Goal: Complete Application Form: Complete application form

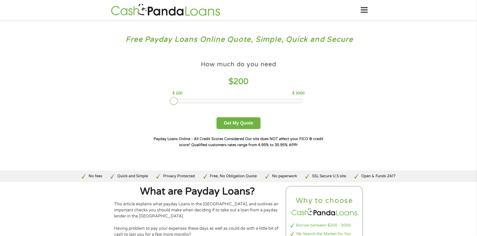
drag, startPoint x: 209, startPoint y: 103, endPoint x: 170, endPoint y: 103, distance: 39.0
click at [170, 103] on div "How much do you need $ 200 $ 200 $ 3000 Get My Quote" at bounding box center [238, 93] width 176 height 71
drag, startPoint x: 179, startPoint y: 102, endPoint x: 217, endPoint y: 100, distance: 37.3
click at [217, 100] on div at bounding box center [238, 101] width 128 height 4
drag, startPoint x: 177, startPoint y: 102, endPoint x: 212, endPoint y: 101, distance: 34.8
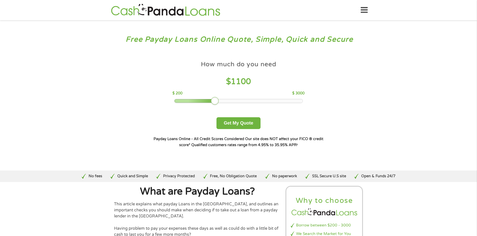
click at [212, 101] on div at bounding box center [215, 101] width 8 height 8
click at [198, 100] on div at bounding box center [238, 101] width 128 height 4
drag, startPoint x: 200, startPoint y: 100, endPoint x: 213, endPoint y: 99, distance: 13.1
click at [213, 99] on div at bounding box center [210, 101] width 8 height 8
click at [231, 120] on button "Get My Quote" at bounding box center [238, 123] width 44 height 12
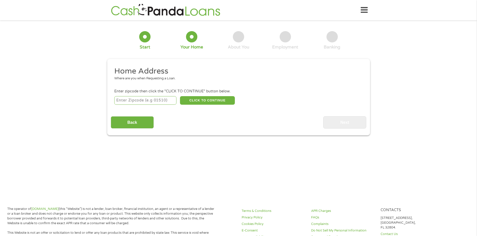
click at [161, 99] on input "number" at bounding box center [145, 100] width 62 height 9
type input "30349"
click at [187, 100] on button "CLICK TO CONTINUE" at bounding box center [207, 100] width 55 height 9
type input "30349"
type input "[GEOGRAPHIC_DATA]"
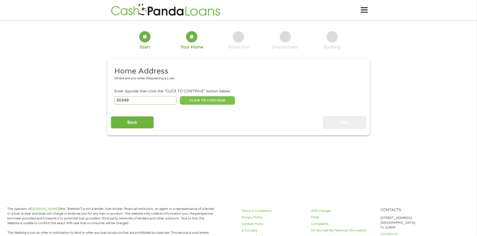
select select "[US_STATE]"
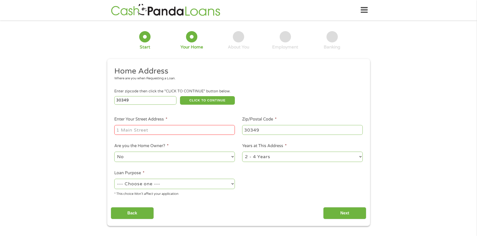
drag, startPoint x: 164, startPoint y: 125, endPoint x: 163, endPoint y: 129, distance: 4.1
click at [164, 127] on input "Enter Your Street Address *" at bounding box center [174, 130] width 120 height 10
type input "[STREET_ADDRESS]"
click at [259, 159] on select "1 Year or less 1 - 2 Years 2 - 4 Years Over 4 Years" at bounding box center [302, 157] width 120 height 10
select select "60months"
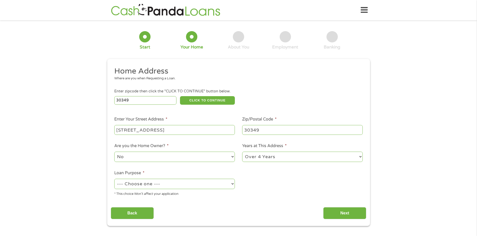
click at [242, 152] on select "1 Year or less 1 - 2 Years 2 - 4 Years Over 4 Years" at bounding box center [302, 157] width 120 height 10
click at [234, 186] on select "--- Choose one --- Pay Bills Debt Consolidation Home Improvement Major Purchase…" at bounding box center [174, 184] width 120 height 10
select select "shorttermcash"
click at [114, 179] on select "--- Choose one --- Pay Bills Debt Consolidation Home Improvement Major Purchase…" at bounding box center [174, 184] width 120 height 10
click at [334, 211] on input "Next" at bounding box center [344, 213] width 43 height 12
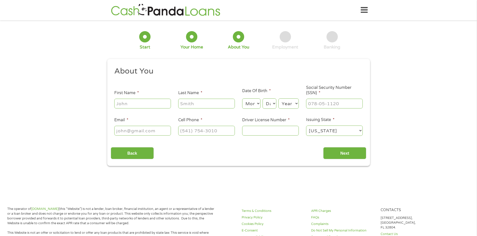
scroll to position [2, 2]
click at [277, 126] on input "Driver License Number *" at bounding box center [270, 131] width 57 height 10
click at [290, 130] on input "051069962" at bounding box center [270, 131] width 57 height 10
type input "051069962"
click at [320, 106] on input "___-__-____" at bounding box center [334, 104] width 57 height 10
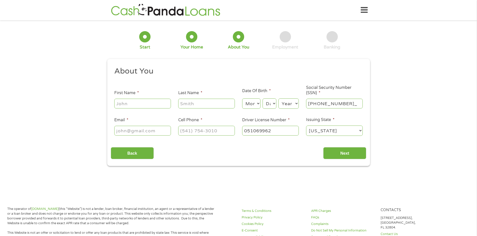
type input "257-73-0474"
click at [172, 102] on li "First Name *" at bounding box center [143, 99] width 64 height 19
click at [163, 104] on input "First Name *" at bounding box center [142, 104] width 57 height 10
type input "[PERSON_NAME]"
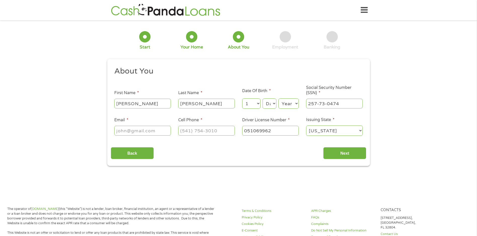
select select "10"
select select "21"
click at [290, 105] on select "Year [DATE] 2006 2005 2004 2003 2002 2001 2000 1999 1998 1997 1996 1995 1994 19…" at bounding box center [288, 104] width 20 height 10
select select "1987"
click at [278, 99] on select "Year [DATE] 2006 2005 2004 2003 2002 2001 2000 1999 1998 1997 1996 1995 1994 19…" at bounding box center [288, 104] width 20 height 10
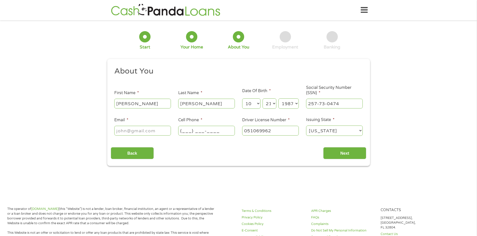
click at [214, 132] on input "(___) ___-____" at bounding box center [206, 131] width 57 height 10
type input "(___) ___-__67"
click at [187, 128] on input "(___) ___-__67" at bounding box center [206, 131] width 57 height 10
click at [185, 128] on input "(___) ___-__67" at bounding box center [206, 131] width 57 height 10
click at [184, 129] on input "(___) ___-__67" at bounding box center [206, 131] width 57 height 10
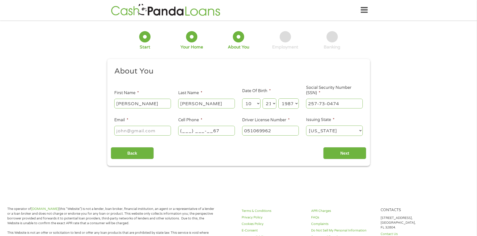
click at [183, 130] on input "(___) ___-__67" at bounding box center [206, 131] width 57 height 10
click at [184, 134] on input "(___) ___-__67" at bounding box center [206, 131] width 57 height 10
click at [184, 136] on div at bounding box center [206, 131] width 57 height 12
click at [183, 133] on input "(___) ___-____" at bounding box center [206, 131] width 57 height 10
type input "[PHONE_NUMBER]"
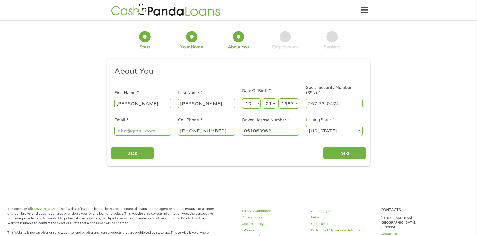
drag, startPoint x: 280, startPoint y: 149, endPoint x: 284, endPoint y: 149, distance: 4.1
click at [281, 149] on div "Back Next" at bounding box center [238, 152] width 255 height 16
click at [343, 153] on input "Next" at bounding box center [344, 153] width 43 height 12
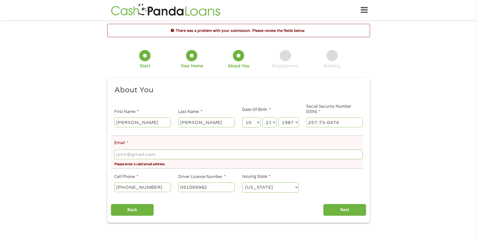
click at [166, 190] on input "[PHONE_NUMBER]" at bounding box center [142, 188] width 57 height 10
click at [215, 155] on input "Email *" at bounding box center [238, 155] width 248 height 10
type input "[EMAIL_ADDRESS][DOMAIN_NAME]"
click at [318, 205] on div "Back Next" at bounding box center [238, 208] width 255 height 16
click at [327, 213] on input "Next" at bounding box center [344, 210] width 43 height 12
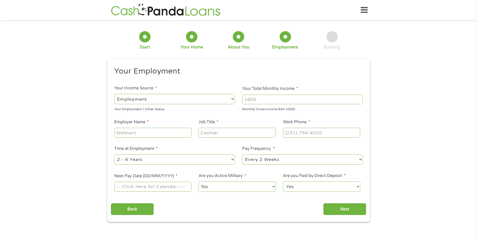
click at [276, 101] on input "Your Total Monthly Income *" at bounding box center [302, 100] width 120 height 10
type input "6000"
click at [147, 129] on input "Employer Name *" at bounding box center [152, 133] width 77 height 10
type input "Spectrum Habilitation Services"
click at [240, 133] on input "Job Title *" at bounding box center [236, 133] width 77 height 10
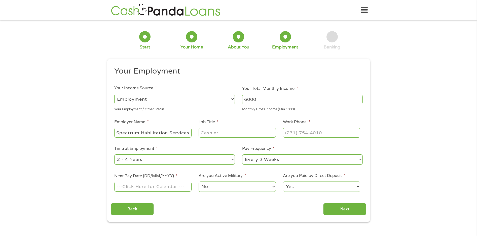
type input "I"
type input "Direct Support Professional"
click at [300, 134] on input "(___) ___-____" at bounding box center [321, 133] width 77 height 10
type input "[PHONE_NUMBER]"
click at [277, 156] on select "--- Choose one --- Every 2 Weeks Every Week Monthly Semi-Monthly" at bounding box center [302, 160] width 120 height 10
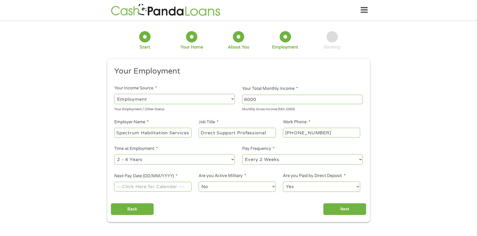
select select "weekly"
click at [242, 155] on select "--- Choose one --- Every 2 Weeks Every Week Monthly Semi-Monthly" at bounding box center [302, 160] width 120 height 10
click at [226, 157] on select "--- Choose one --- 1 Year or less 1 - 2 Years 2 - 4 Years Over 4 Years" at bounding box center [174, 160] width 120 height 10
click at [178, 188] on input "Next Pay Date (DD/MM/YYYY) *" at bounding box center [152, 187] width 77 height 10
type input "[DATE]"
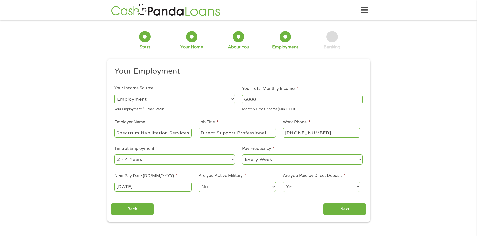
click at [323, 189] on select "Yes No" at bounding box center [321, 187] width 77 height 10
click at [283, 182] on select "Yes No" at bounding box center [321, 187] width 77 height 10
click at [332, 210] on input "Next" at bounding box center [344, 209] width 43 height 12
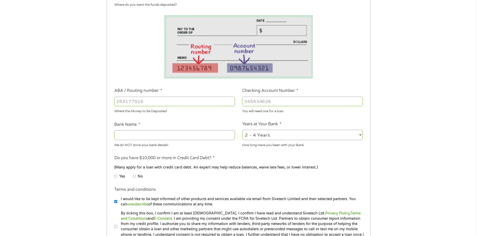
scroll to position [75, 0]
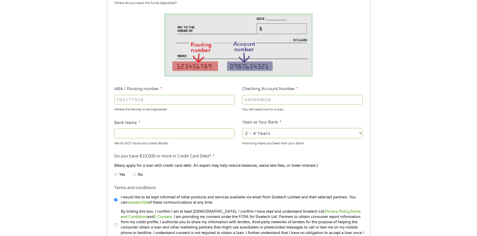
click at [146, 100] on input "ABA / Routing number *" at bounding box center [174, 100] width 120 height 10
click at [169, 100] on input "ABA / Routing number *" at bounding box center [174, 100] width 120 height 10
click at [206, 136] on input "Bank Name *" at bounding box center [174, 134] width 120 height 10
type input "Varo"
click at [134, 175] on input "No" at bounding box center [134, 175] width 3 height 8
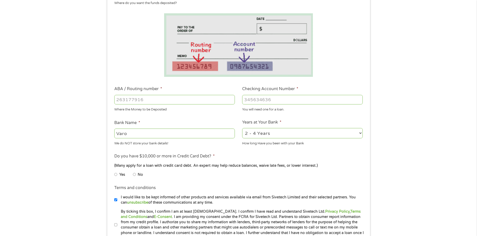
radio input "true"
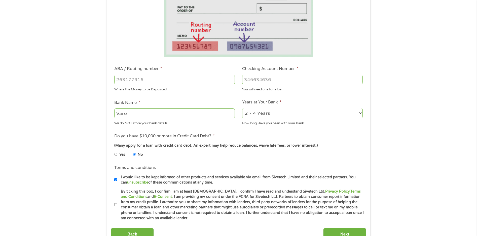
scroll to position [151, 0]
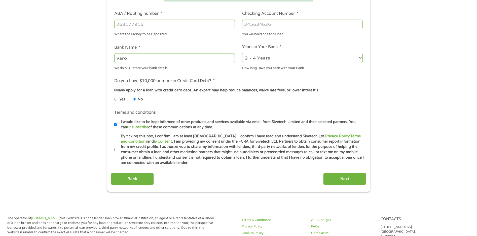
click at [114, 150] on li "Terms and conditions * By ticking this box, I confirm I am at least [DEMOGRAPHI…" at bounding box center [238, 150] width 255 height 32
click at [114, 149] on input "By ticking this box, I confirm I am at least [DEMOGRAPHIC_DATA]. I confirm I ha…" at bounding box center [115, 150] width 3 height 8
checkbox input "true"
click at [116, 122] on input "I would like to be kept informed of other products and services available via e…" at bounding box center [115, 125] width 3 height 8
checkbox input "false"
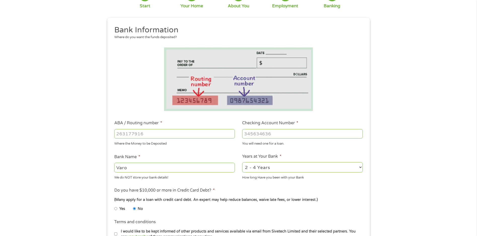
scroll to position [0, 0]
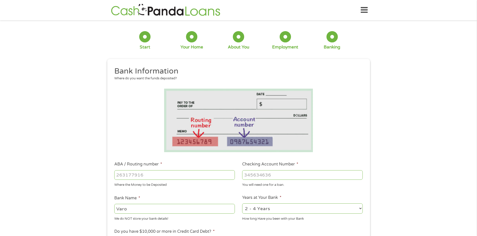
click at [163, 175] on input "ABA / Routing number *" at bounding box center [174, 176] width 120 height 10
type input "124303201"
type input "VARO BANK, NATIONAL ASSOCIATION"
type input "124303201"
click at [248, 174] on input "Checking Account Number *" at bounding box center [302, 176] width 120 height 10
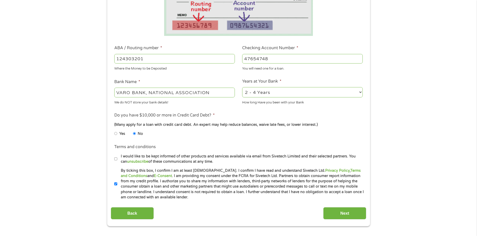
scroll to position [126, 0]
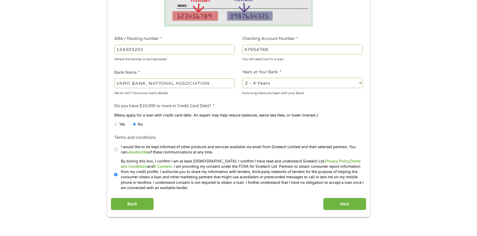
type input "47654748"
click at [343, 82] on select "2 - 4 Years 6 - 12 Months 1 - 2 Years Over 4 Years" at bounding box center [302, 83] width 120 height 10
click at [350, 82] on select "2 - 4 Years 6 - 12 Months 1 - 2 Years Over 4 Years" at bounding box center [302, 83] width 120 height 10
click at [302, 88] on select "2 - 4 Years 6 - 12 Months 1 - 2 Years Over 4 Years" at bounding box center [302, 83] width 120 height 10
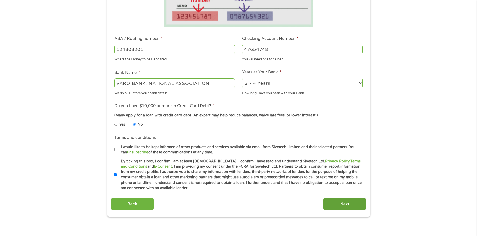
click at [331, 200] on input "Next" at bounding box center [344, 204] width 43 height 12
click at [328, 205] on input "Next" at bounding box center [344, 204] width 43 height 12
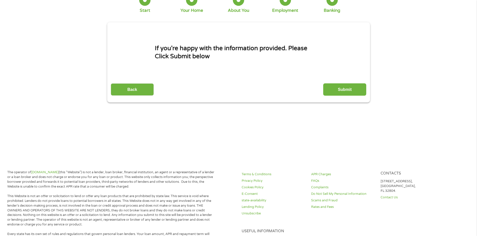
scroll to position [0, 0]
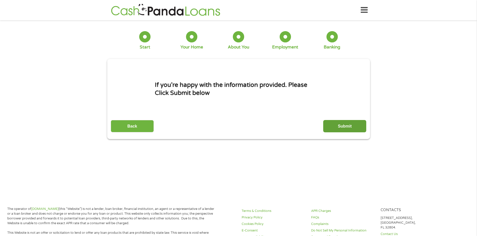
click at [338, 125] on input "Submit" at bounding box center [344, 126] width 43 height 12
